Goal: Navigation & Orientation: Find specific page/section

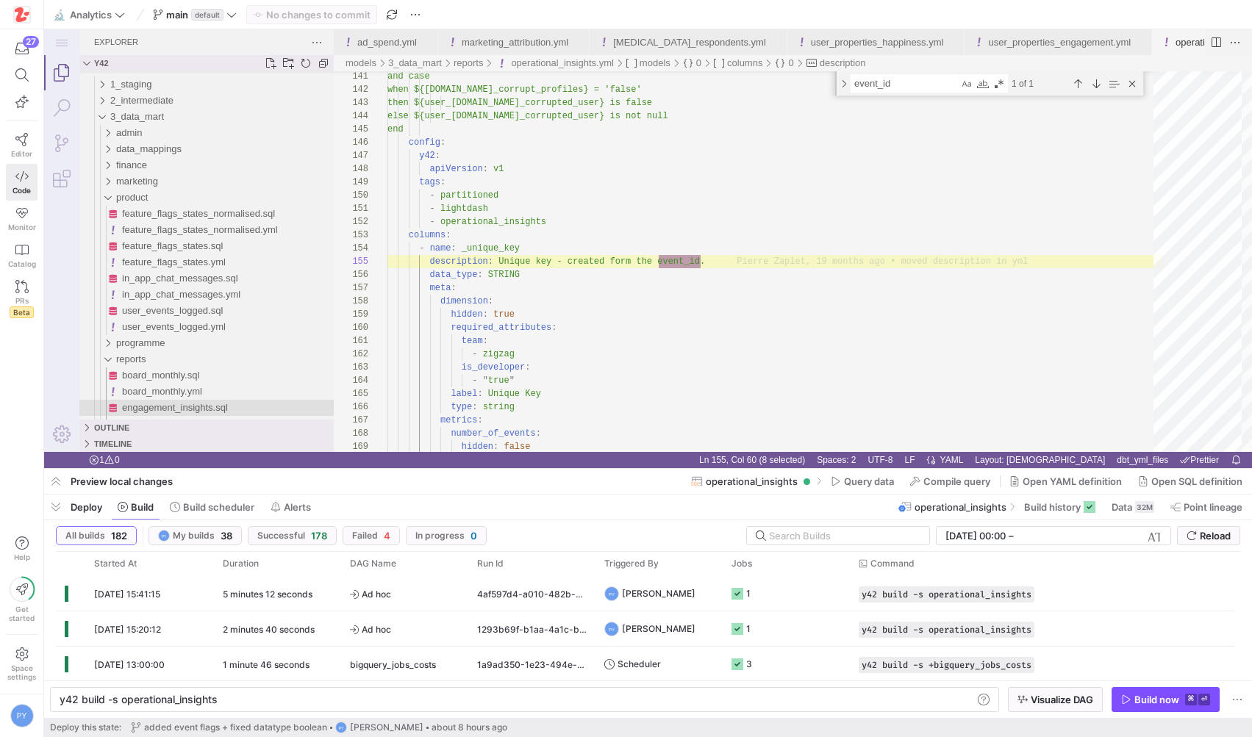
scroll to position [40, 313]
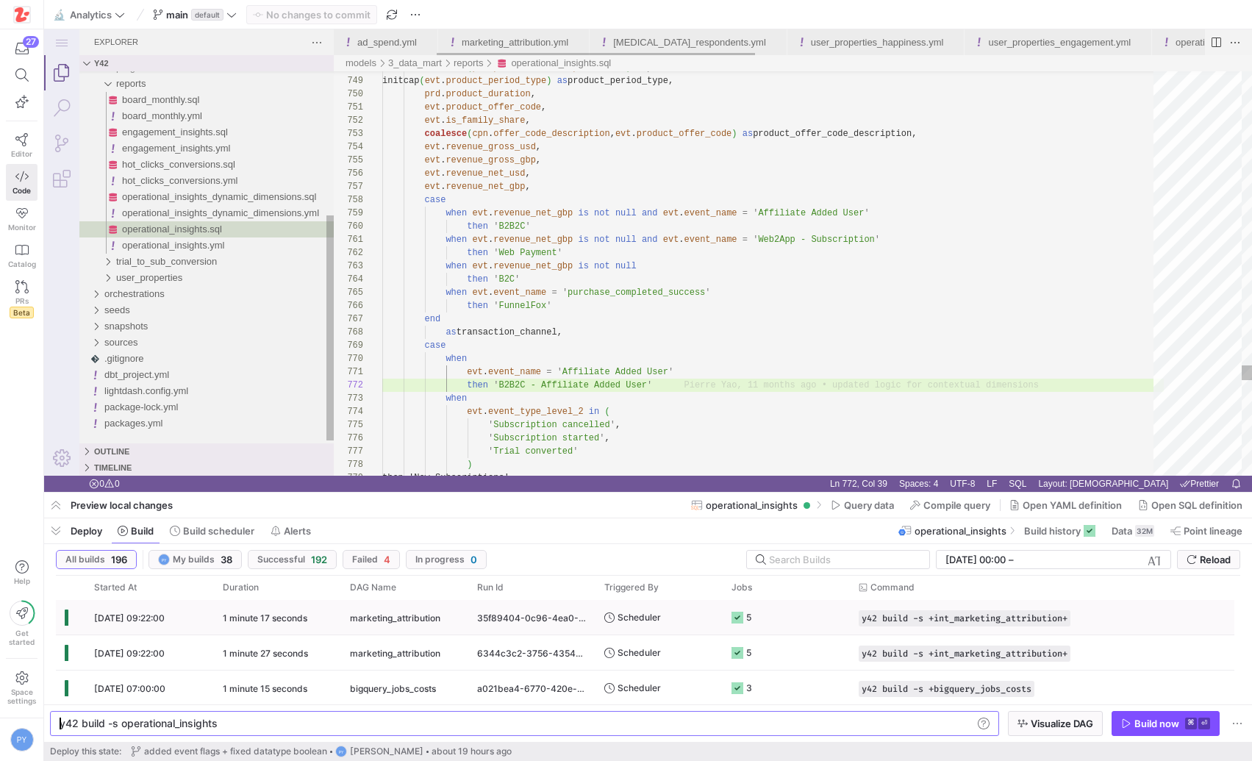
scroll to position [13, 202]
